Goal: Browse casually

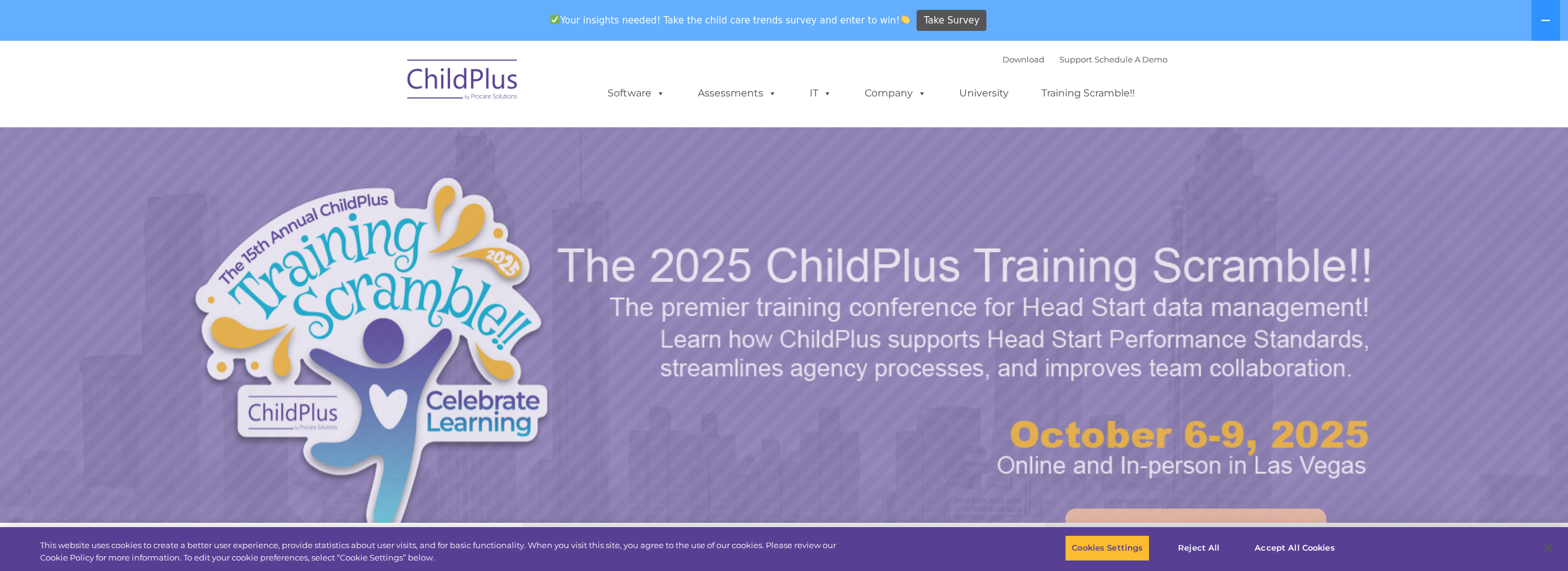
select select "MEDIUM"
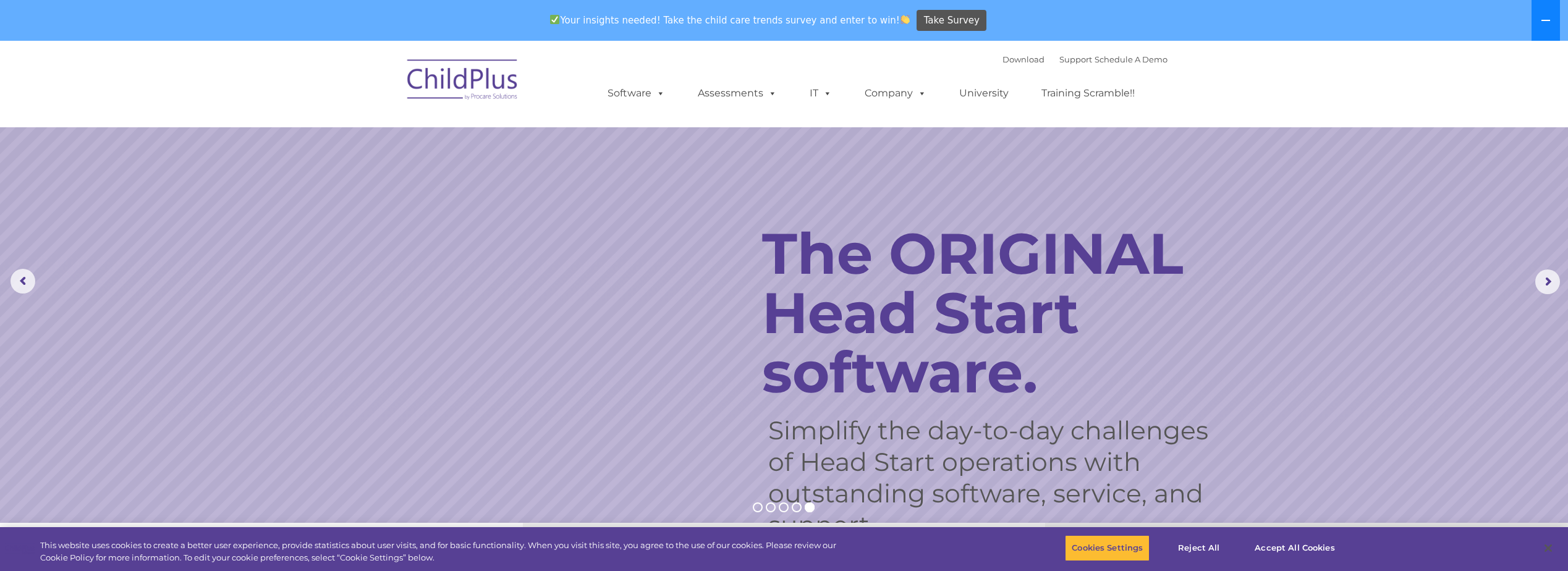
click at [1546, 16] on icon at bounding box center [1546, 20] width 10 height 10
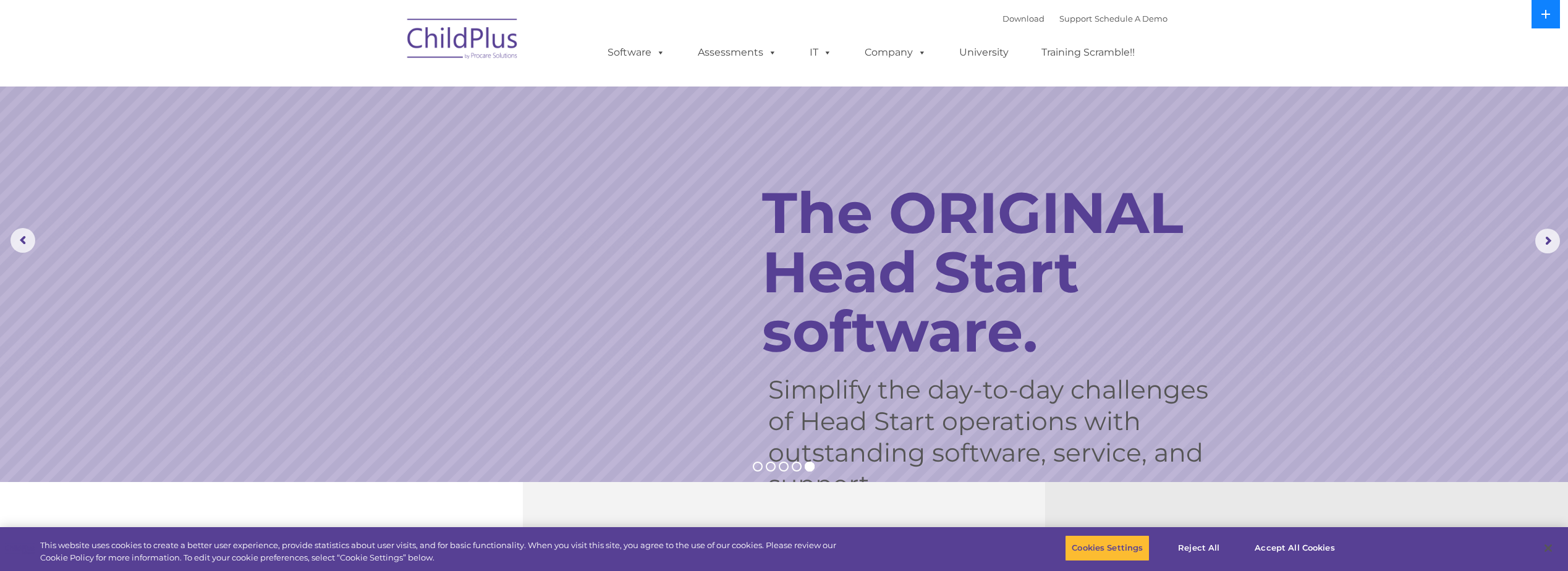
click at [1546, 16] on icon at bounding box center [1545, 14] width 9 height 9
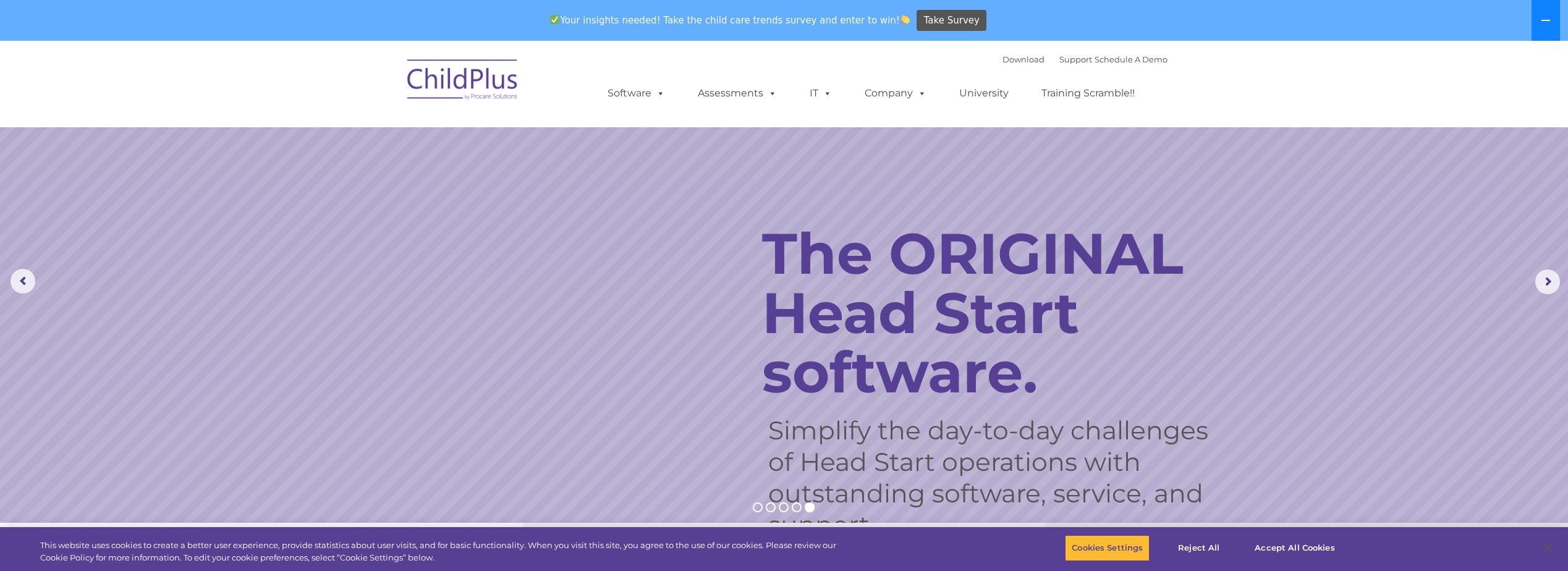
click at [1546, 16] on icon at bounding box center [1546, 20] width 10 height 10
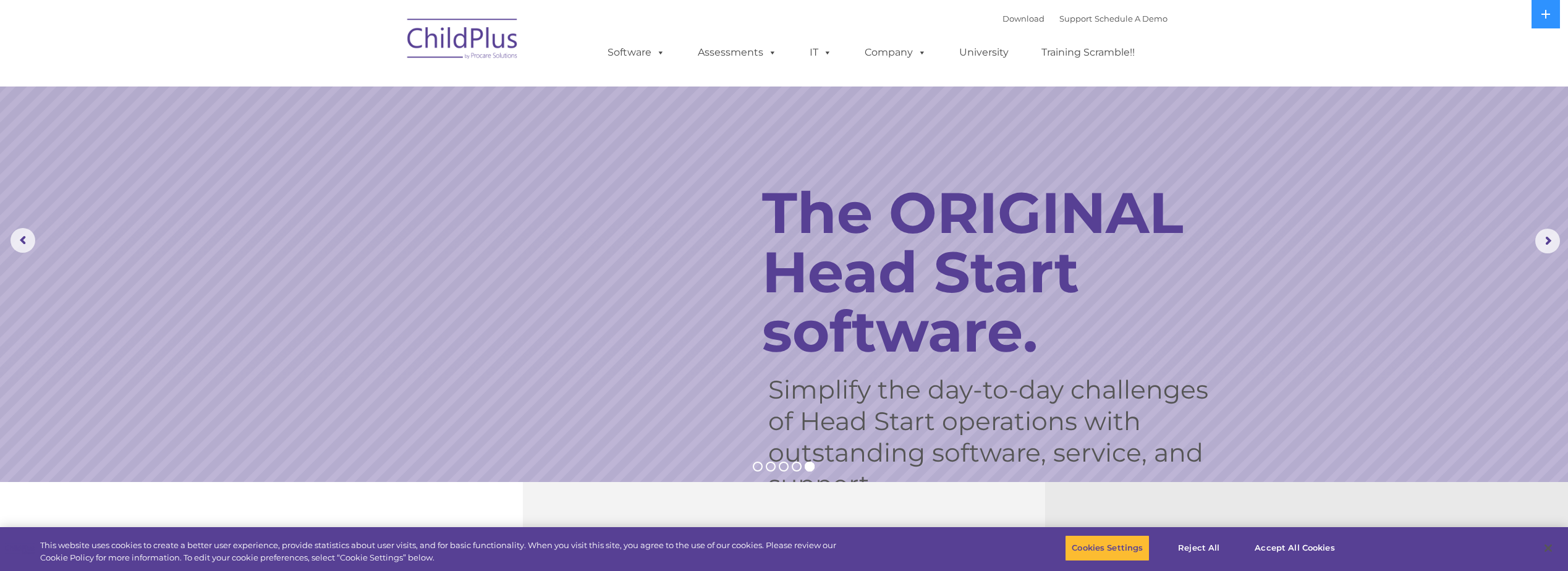
click at [457, 20] on img at bounding box center [462, 41] width 123 height 62
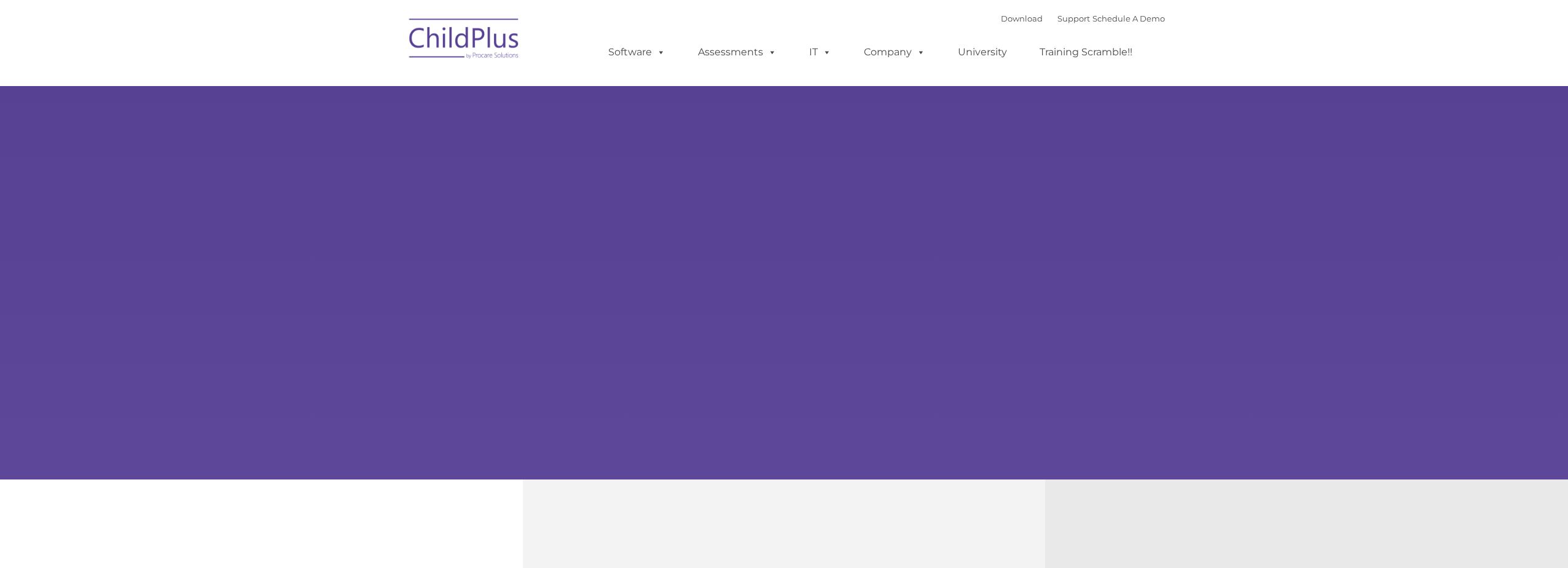
type input ""
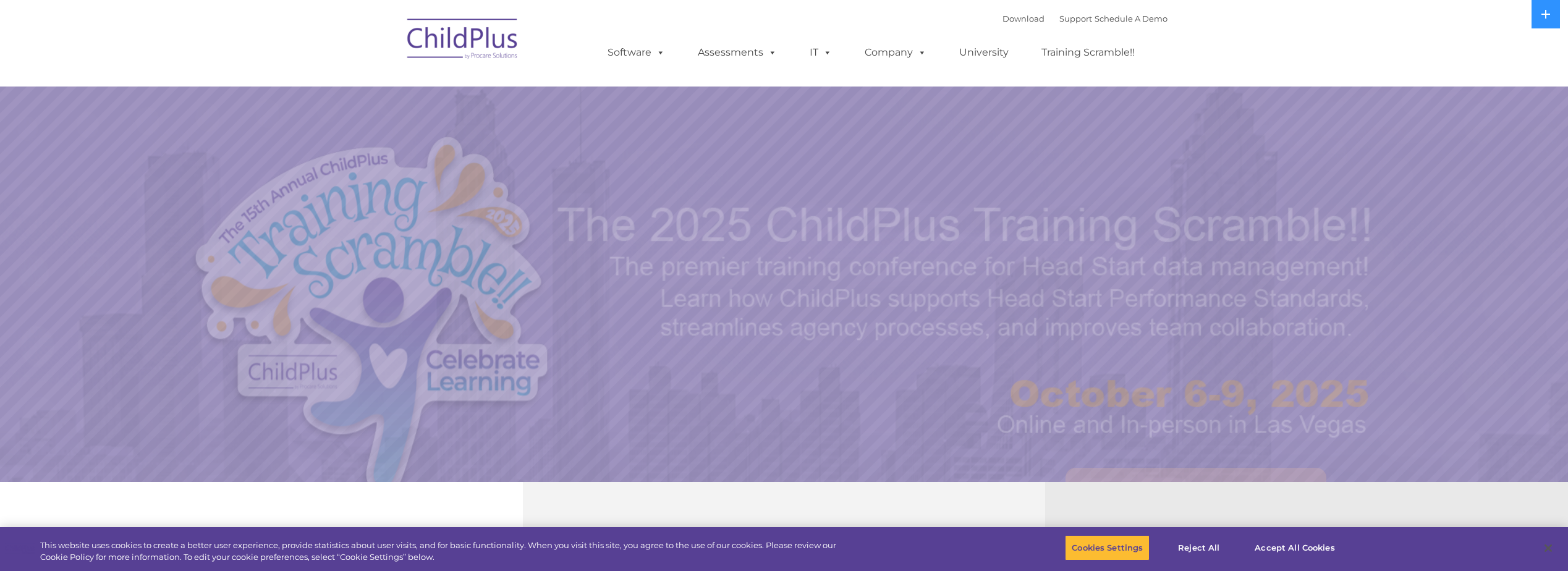
select select "MEDIUM"
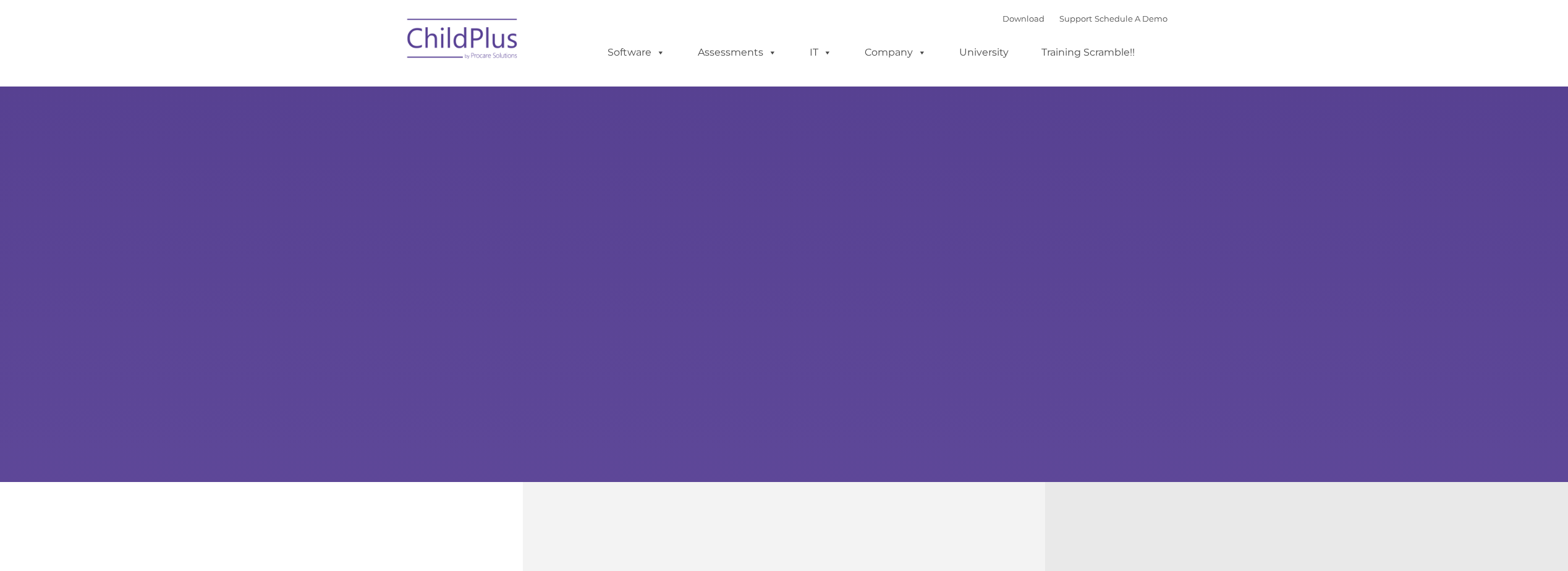
type input ""
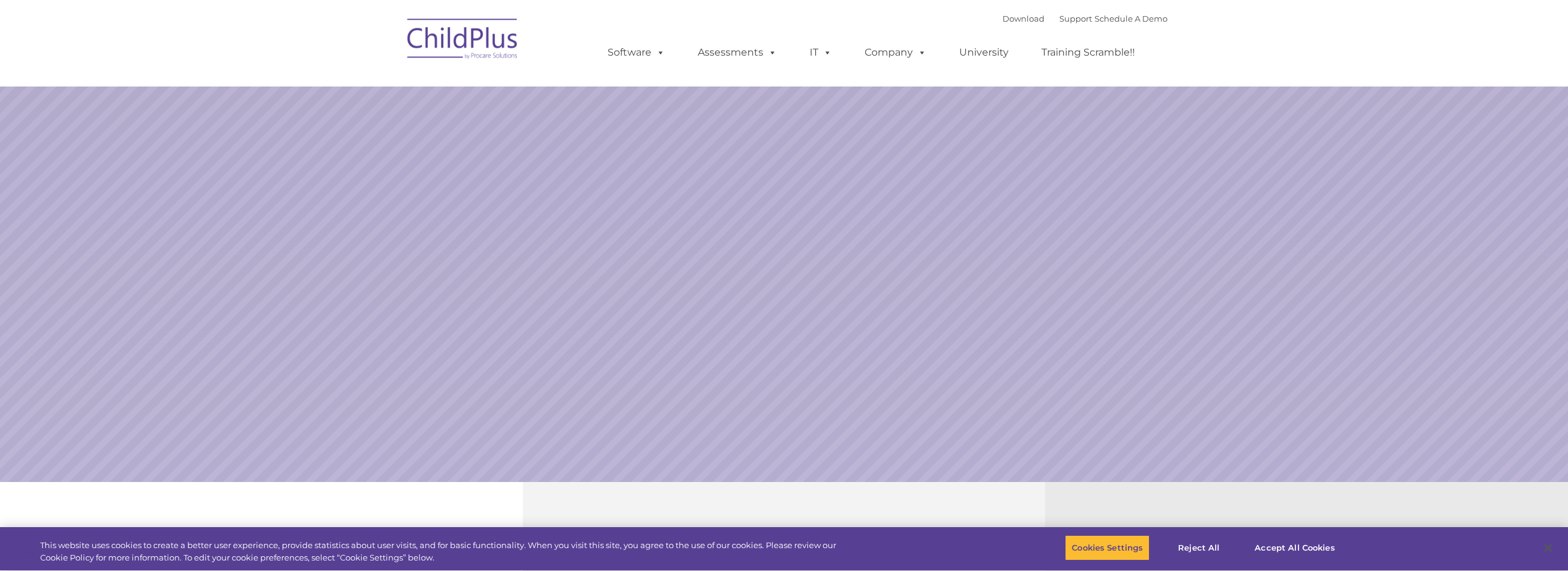
select select "MEDIUM"
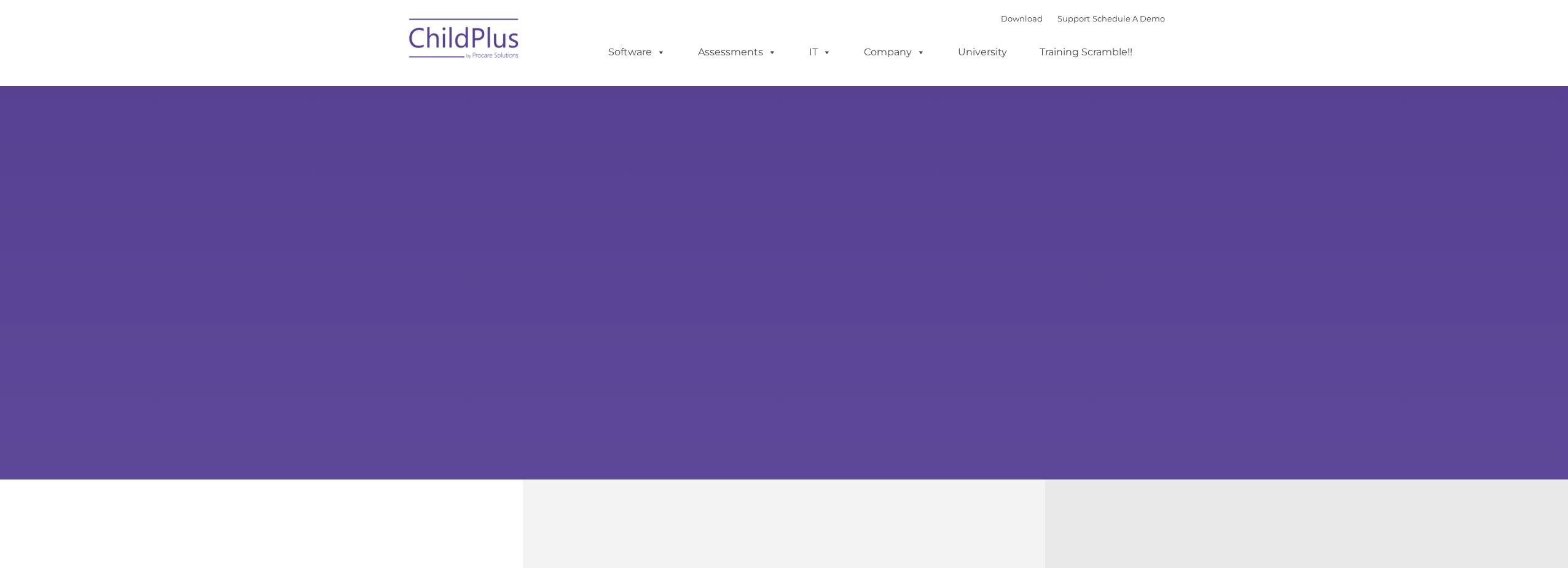
type input ""
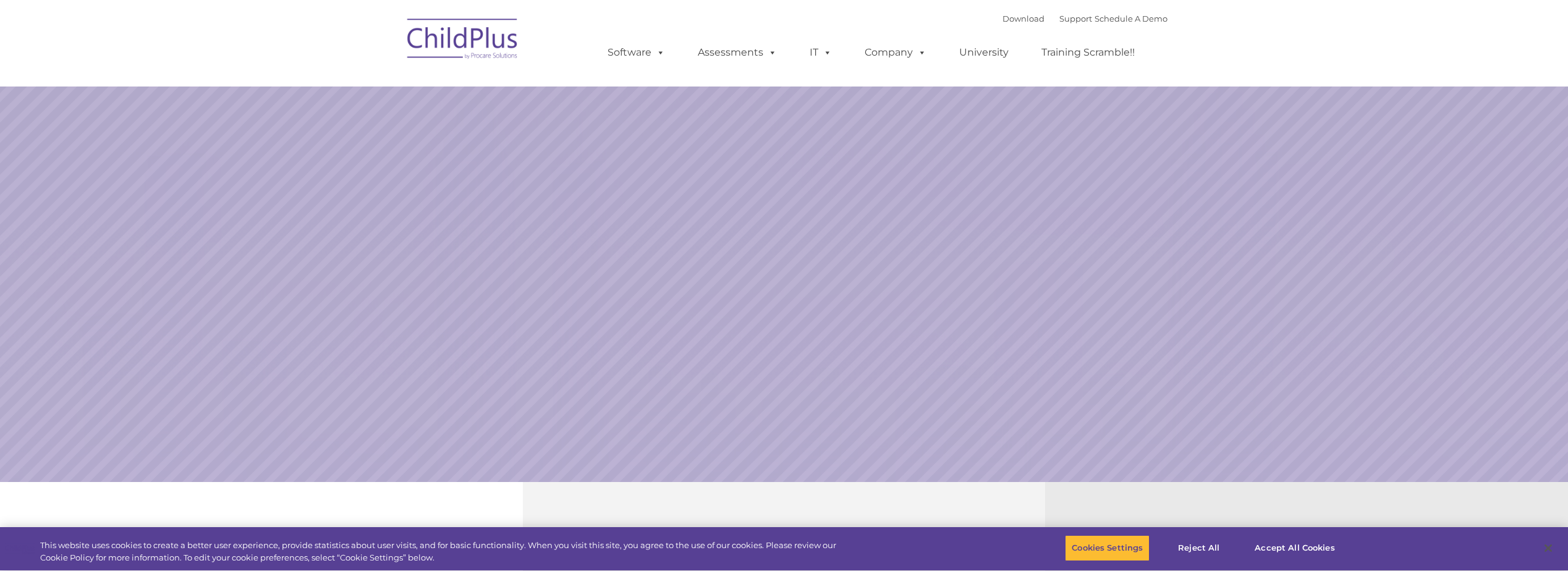
select select "MEDIUM"
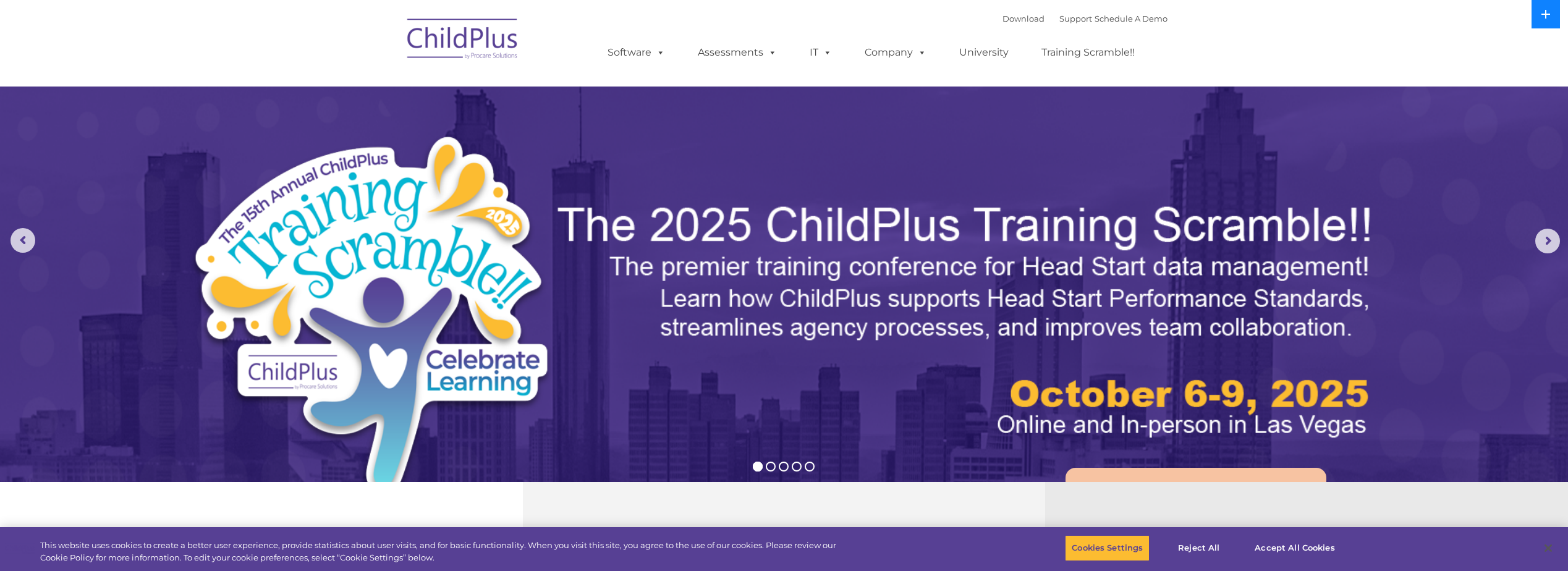
click at [1549, 16] on icon at bounding box center [1546, 14] width 10 height 10
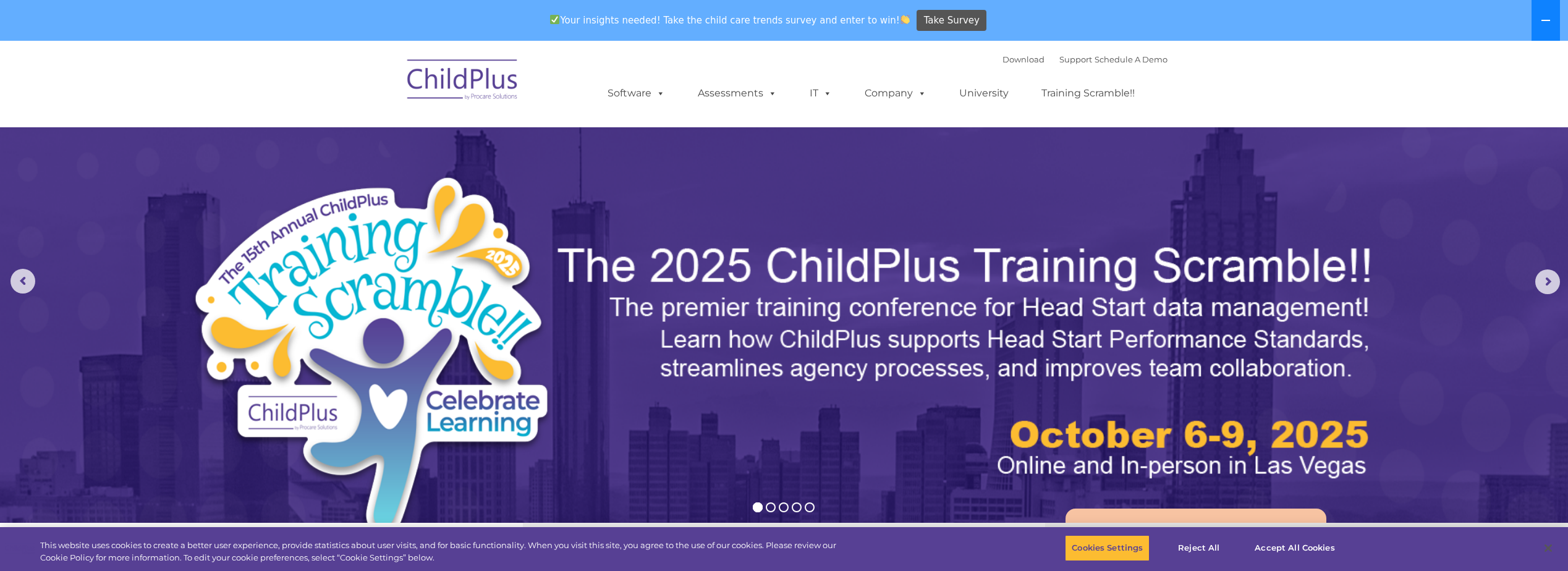
click at [1547, 17] on icon at bounding box center [1546, 20] width 10 height 10
